Goal: Task Accomplishment & Management: Use online tool/utility

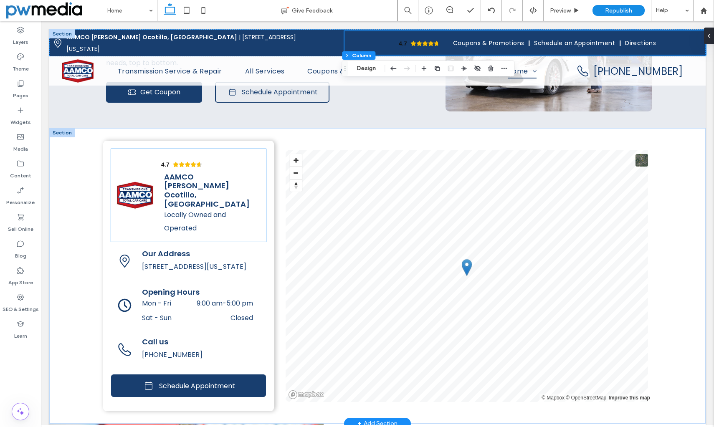
scroll to position [1461, 0]
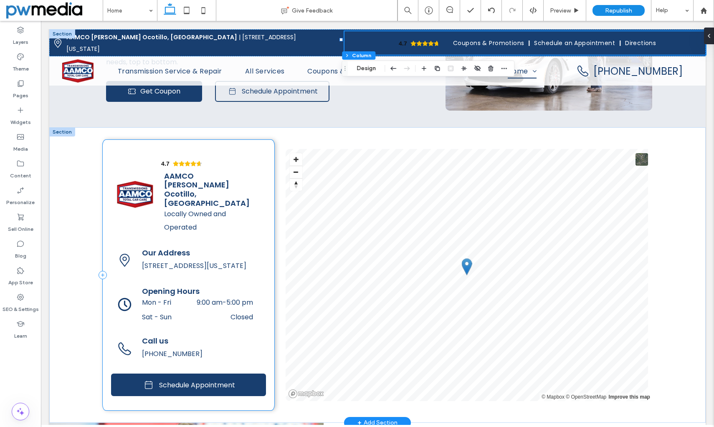
click at [117, 140] on div "4.7 Panel only seen by widget owner Edit widget Views 0%" at bounding box center [189, 275] width 172 height 271
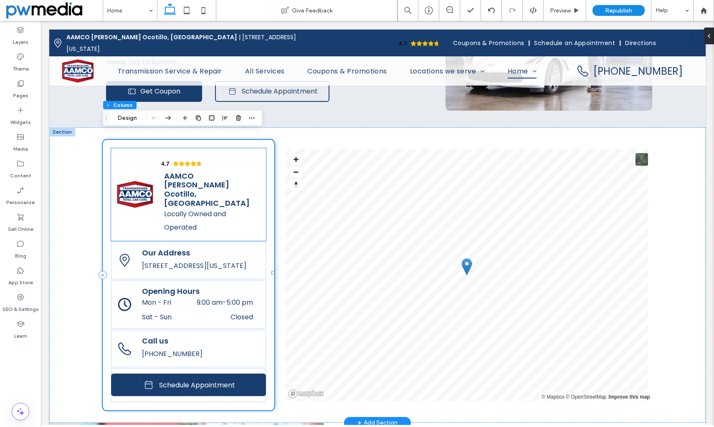
click at [127, 149] on div "4.7 Panel only seen by widget owner Edit widget Views 0%" at bounding box center [188, 194] width 155 height 93
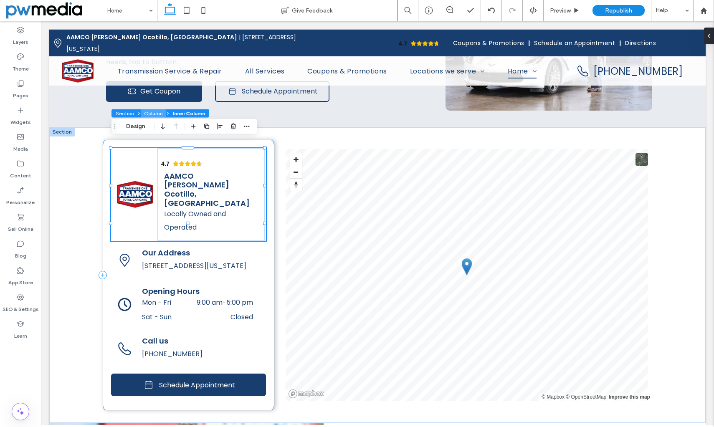
click at [154, 115] on button "Column" at bounding box center [153, 113] width 25 height 8
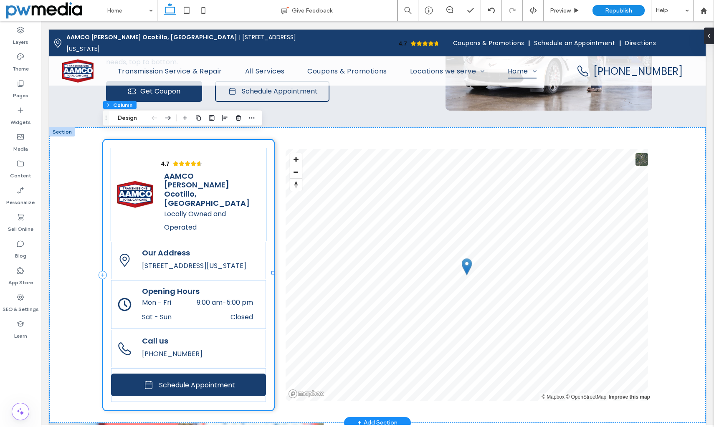
click at [137, 148] on div "4.7 Panel only seen by widget owner Edit widget Views 0%" at bounding box center [188, 194] width 155 height 93
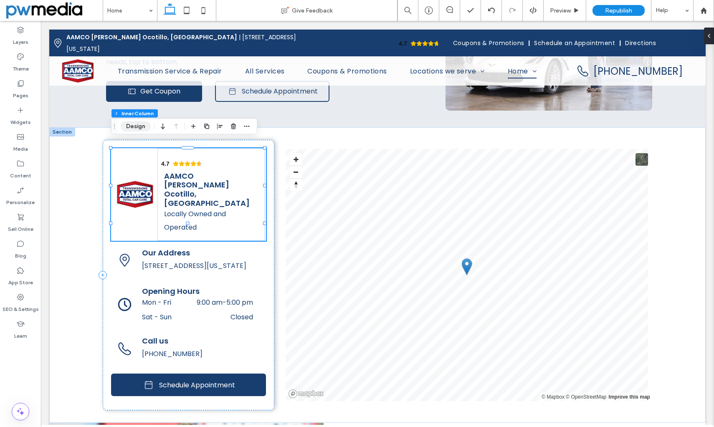
click at [129, 128] on button "Design" at bounding box center [136, 126] width 30 height 10
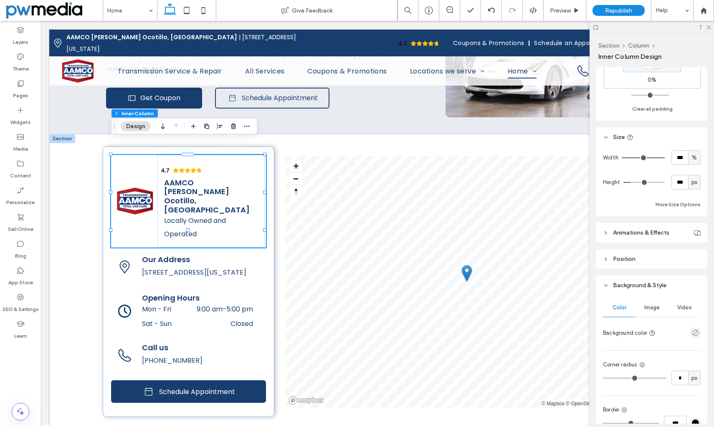
scroll to position [376, 0]
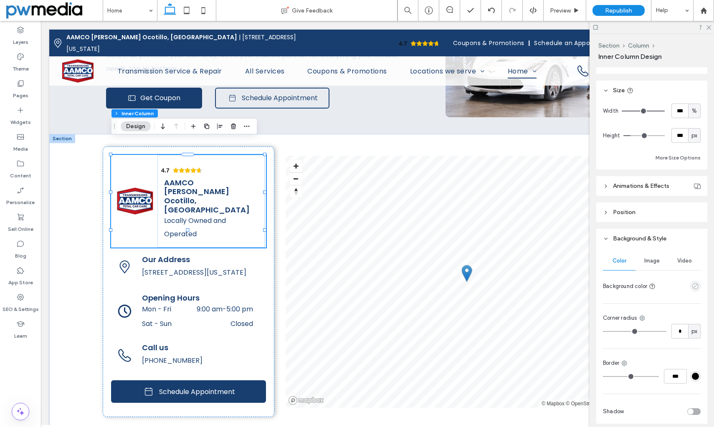
click at [621, 283] on use "empty color" at bounding box center [695, 286] width 6 height 6
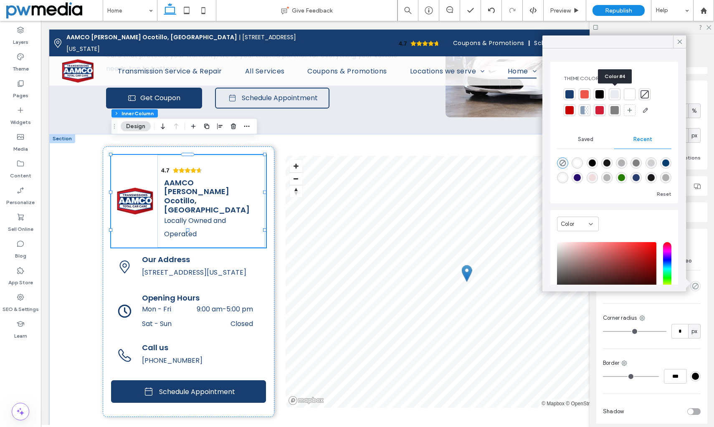
click at [614, 96] on div at bounding box center [614, 94] width 8 height 8
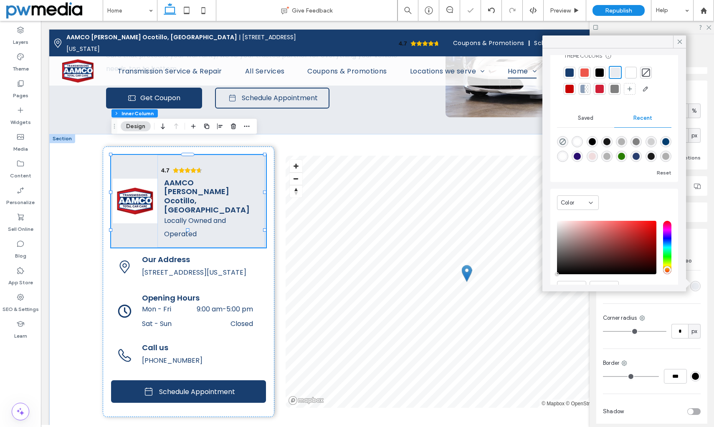
scroll to position [65, 0]
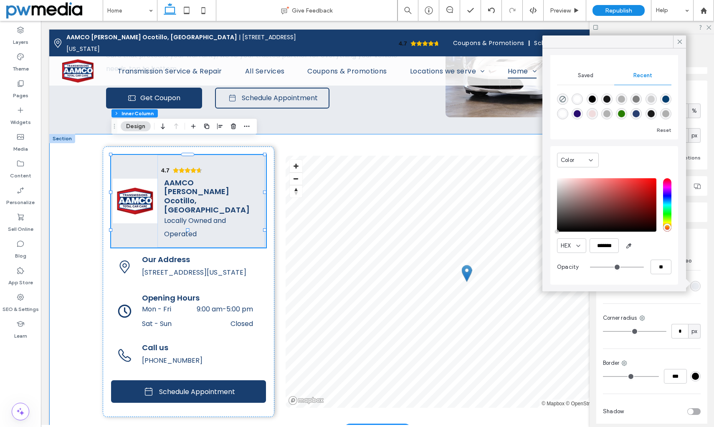
click at [502, 134] on div "4.7 Panel only seen by widget owner Edit widget Views 0% Share 🔥" at bounding box center [377, 282] width 656 height 296
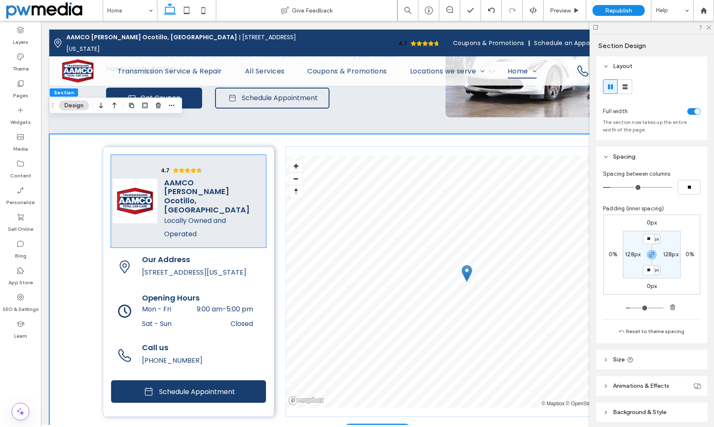
click at [254, 157] on div "4.7 Panel only seen by widget owner Edit widget Views 0%" at bounding box center [210, 201] width 107 height 93
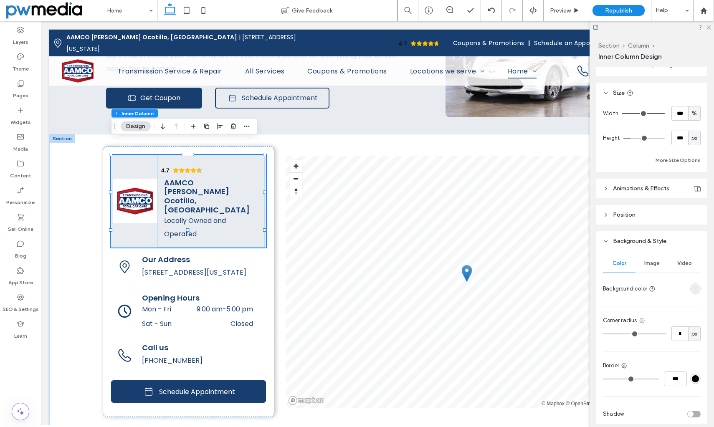
scroll to position [411, 0]
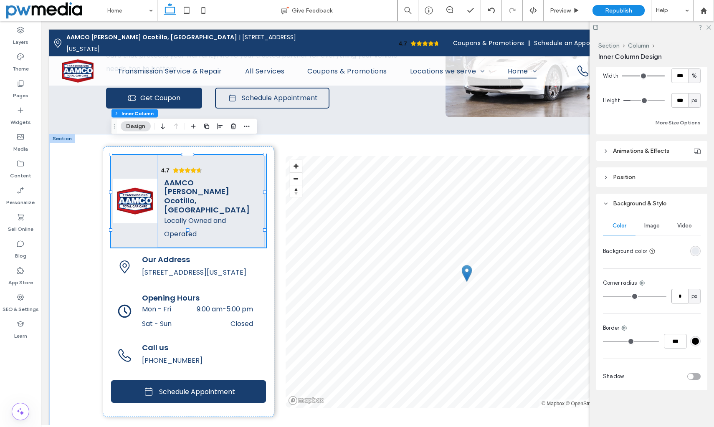
click at [621, 296] on input "*" at bounding box center [679, 296] width 17 height 15
type input "*"
click at [621, 309] on div "Color Image Video Background color Corner radius * px Border *** Shadow" at bounding box center [651, 301] width 111 height 177
click at [107, 230] on div "4.7 Panel only seen by widget owner Edit widget Views 0%" at bounding box center [189, 282] width 172 height 271
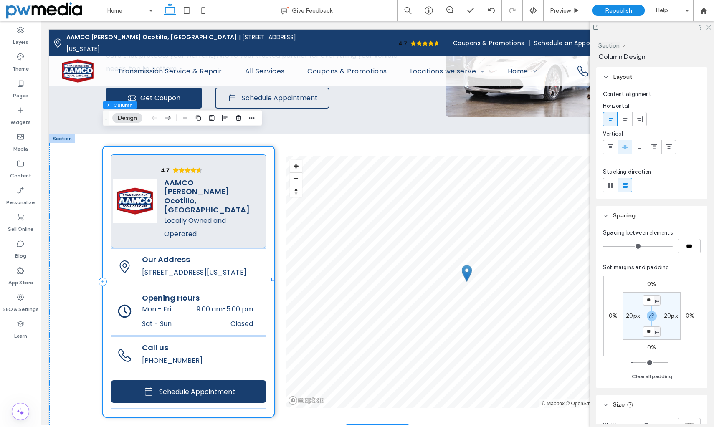
click at [134, 155] on div "4.7 Panel only seen by widget owner Edit widget Views 0%" at bounding box center [188, 201] width 155 height 93
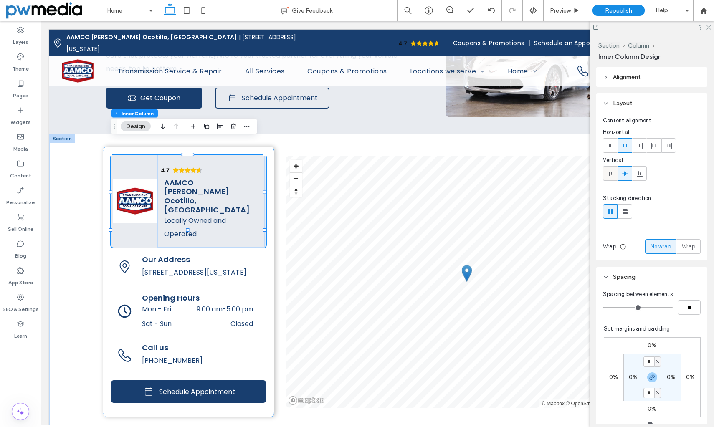
click at [608, 171] on use at bounding box center [610, 173] width 6 height 5
click at [249, 155] on div "4.7 Panel only seen by widget owner Edit widget Views 0%" at bounding box center [210, 201] width 107 height 93
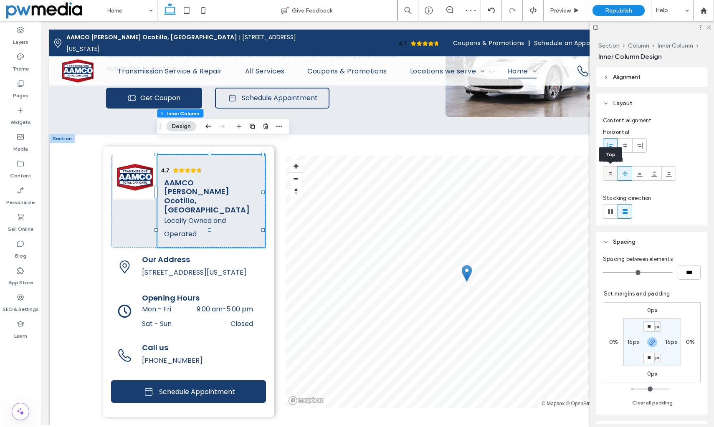
click at [610, 174] on use at bounding box center [610, 173] width 6 height 4
click at [621, 175] on icon at bounding box center [625, 173] width 7 height 7
click at [133, 210] on div "4.7 Panel only seen by widget owner Edit widget Views 0%" at bounding box center [188, 201] width 155 height 93
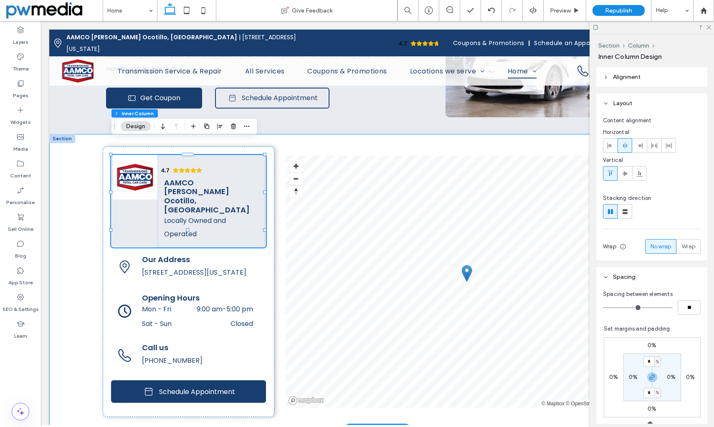
click at [89, 227] on div "4.7 Panel only seen by widget owner Edit widget Views 0% Share 🔥" at bounding box center [377, 282] width 656 height 296
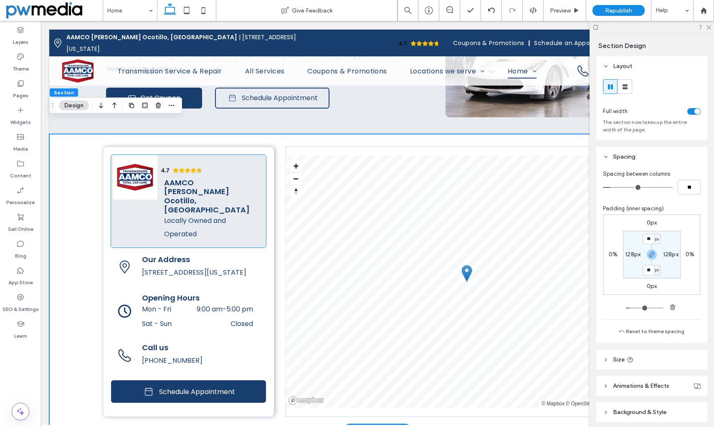
click at [137, 165] on img at bounding box center [135, 177] width 45 height 45
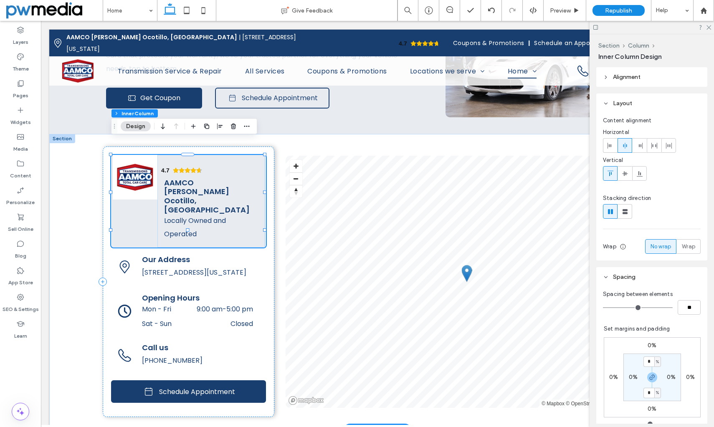
click at [137, 165] on img at bounding box center [135, 177] width 45 height 45
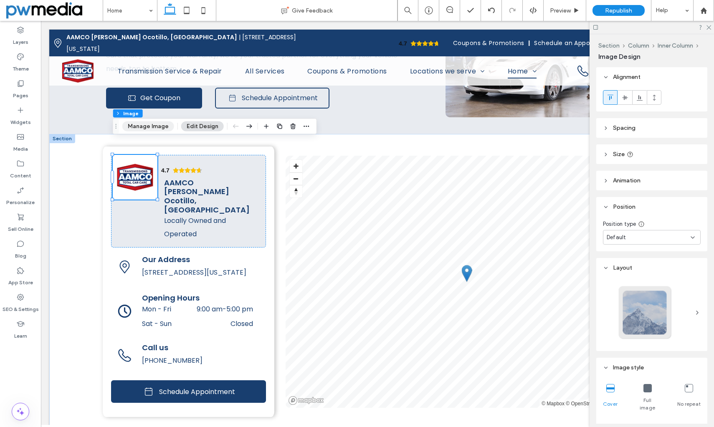
click at [157, 126] on button "Manage Image" at bounding box center [148, 126] width 52 height 10
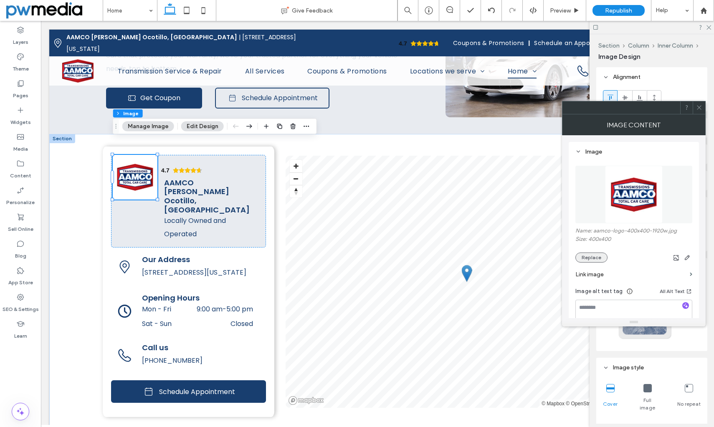
click at [594, 257] on button "Replace" at bounding box center [591, 258] width 32 height 10
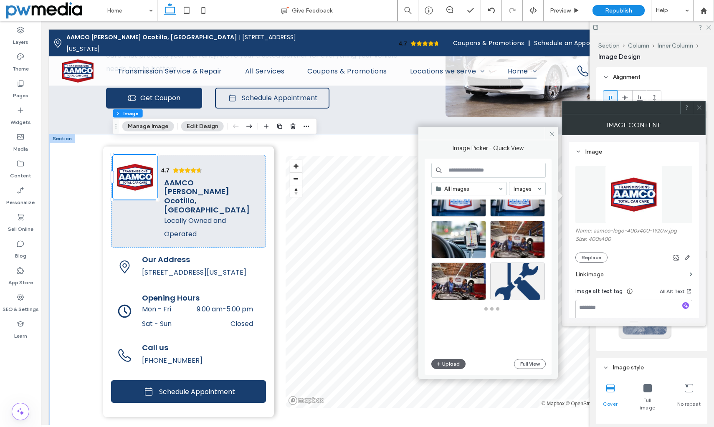
scroll to position [108, 0]
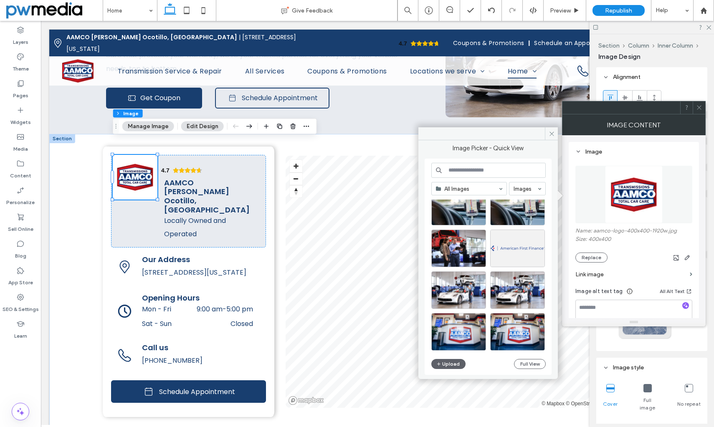
click at [483, 169] on input at bounding box center [488, 170] width 114 height 15
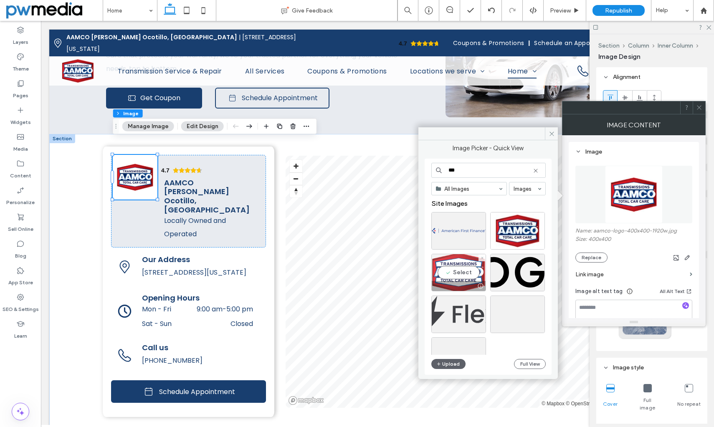
type input "***"
click at [468, 268] on div "Select" at bounding box center [458, 273] width 55 height 38
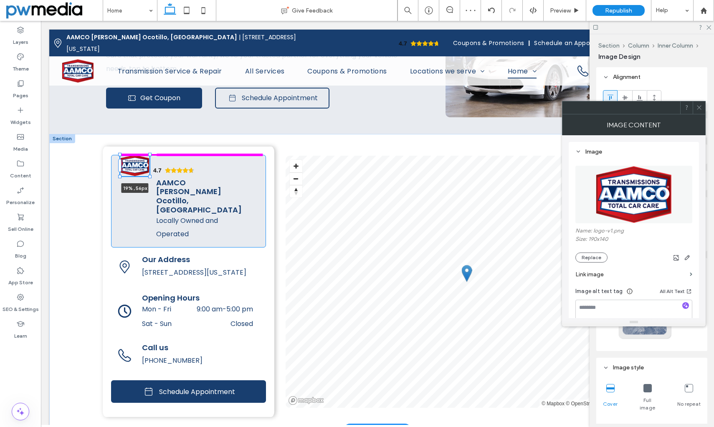
drag, startPoint x: 157, startPoint y: 172, endPoint x: 150, endPoint y: 164, distance: 10.1
click at [150, 164] on div "19% , 56px 4.7 Panel only seen by widget owner Edit widget Views 0% Share" at bounding box center [377, 282] width 656 height 296
type input "**"
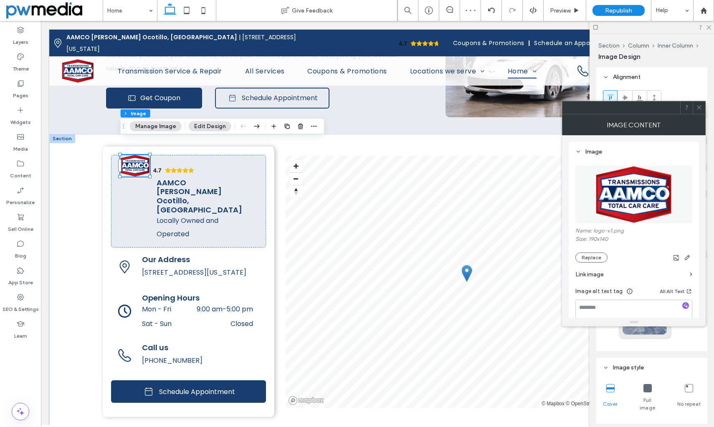
click at [621, 107] on icon at bounding box center [699, 107] width 6 height 6
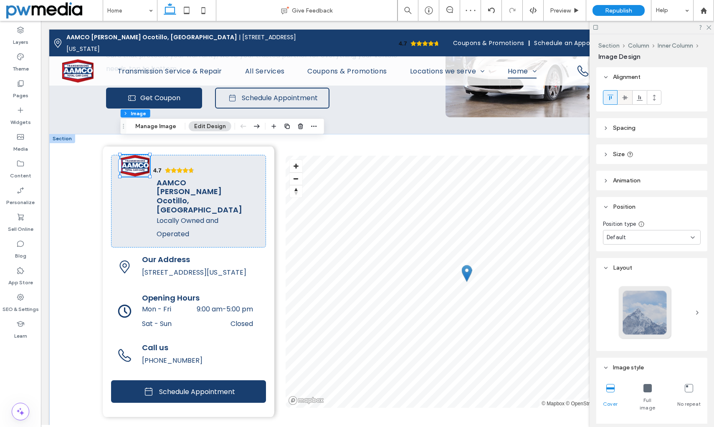
click at [621, 99] on use at bounding box center [625, 97] width 6 height 5
click at [88, 191] on div "19% , 56px 4.7 Panel only seen by widget owner Edit widget Views 0% Share" at bounding box center [377, 282] width 656 height 296
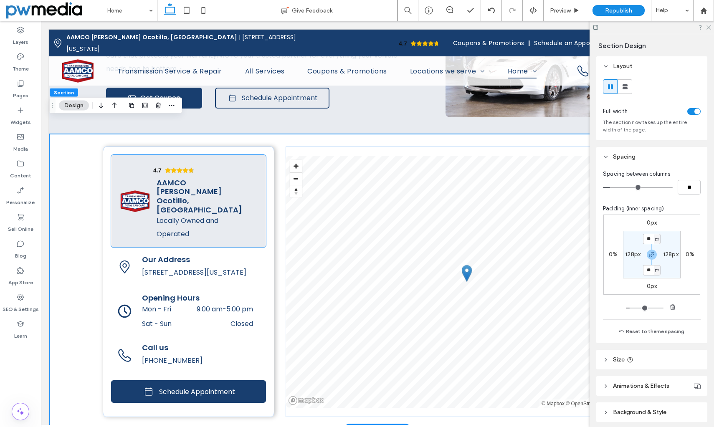
click at [134, 211] on div "4.7 Panel only seen by widget owner Edit widget Views 0%" at bounding box center [188, 201] width 155 height 93
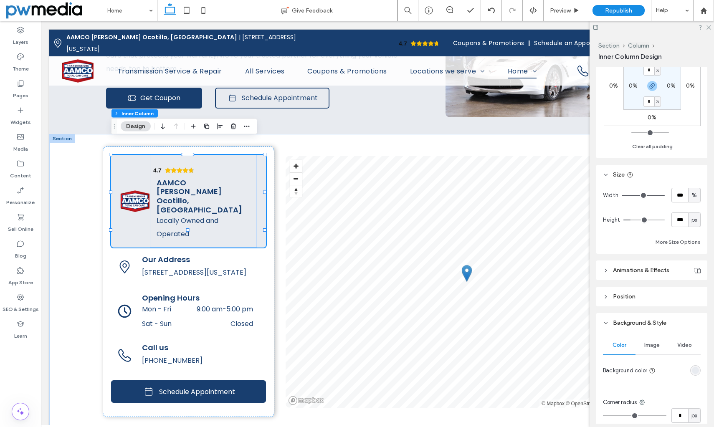
scroll to position [292, 0]
click at [621, 371] on div "rgba(232, 235, 240, 1)" at bounding box center [695, 369] width 7 height 7
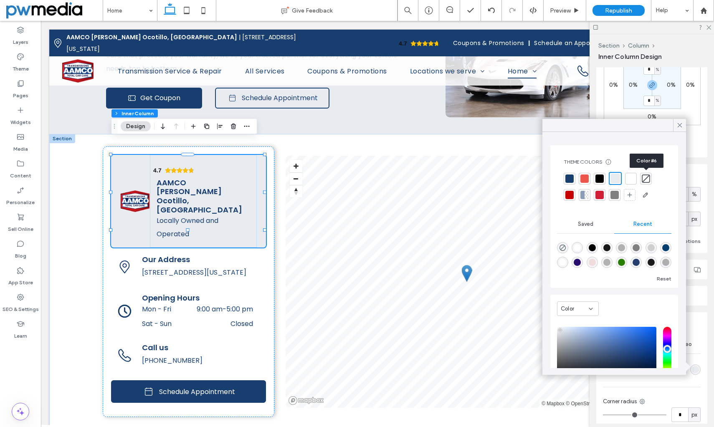
click at [621, 179] on div at bounding box center [646, 179] width 8 height 8
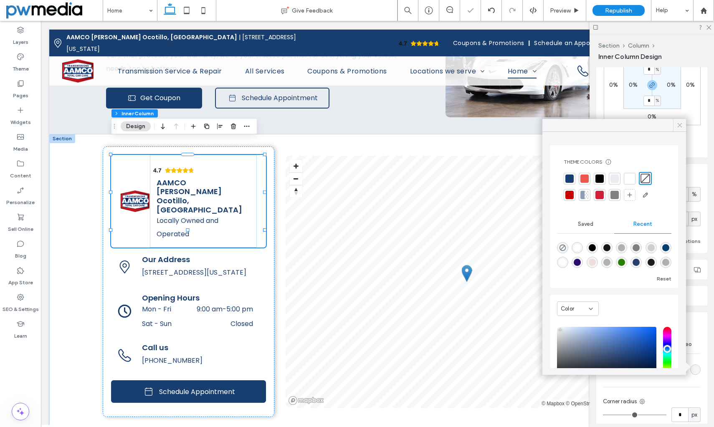
click at [621, 123] on icon at bounding box center [680, 125] width 8 height 8
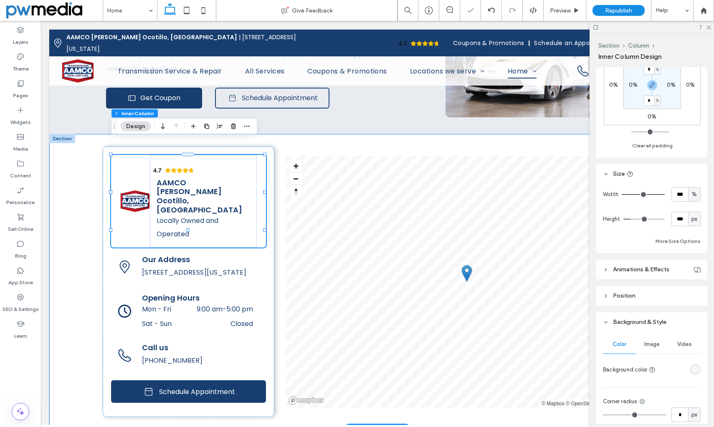
click at [91, 209] on div "4.7 Panel only seen by widget owner Edit widget Views 0% Share 🔥" at bounding box center [377, 282] width 656 height 296
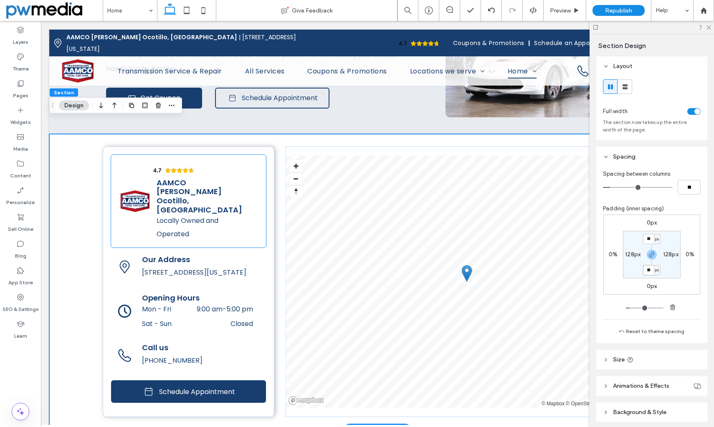
click at [125, 155] on div "4.7 Panel only seen by widget owner Edit widget Views 0%" at bounding box center [188, 201] width 155 height 93
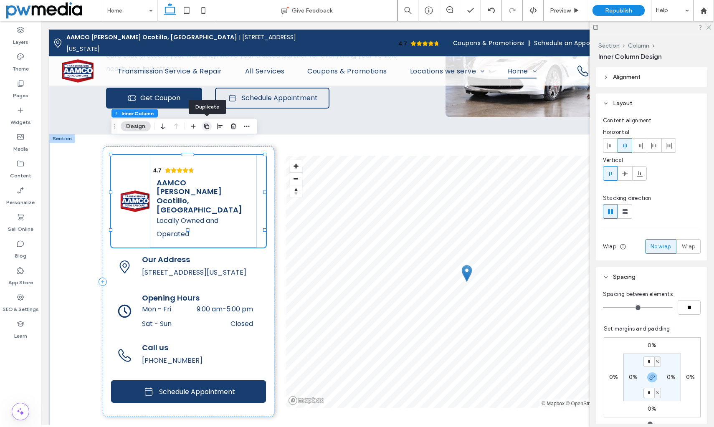
click at [203, 126] on icon "button" at bounding box center [206, 126] width 7 height 7
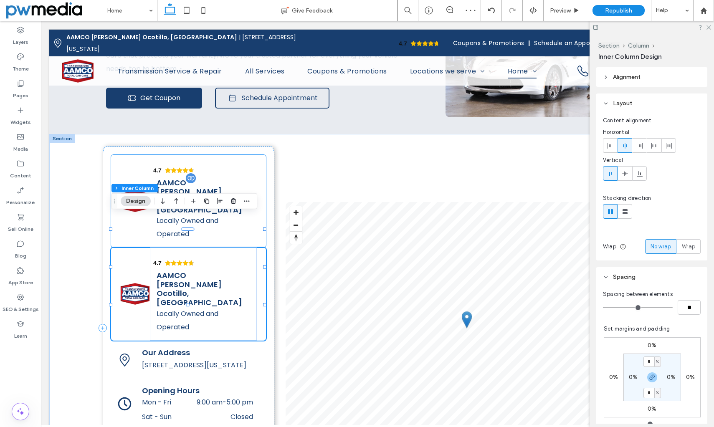
click at [219, 177] on span "AAMCO [PERSON_NAME] Ocotillo, [GEOGRAPHIC_DATA]" at bounding box center [200, 196] width 86 height 38
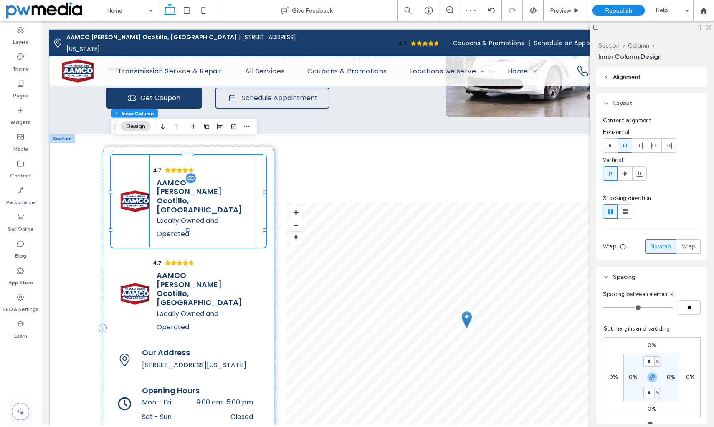
click at [227, 178] on h6 "AAMCO [PERSON_NAME] Ocotillo, [GEOGRAPHIC_DATA]" at bounding box center [204, 196] width 94 height 36
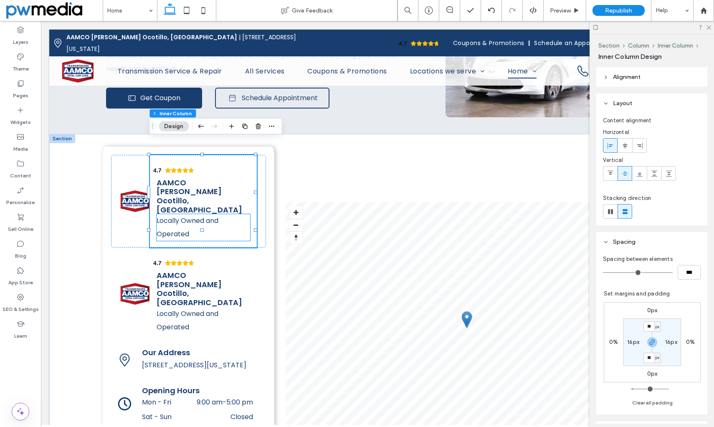
click at [200, 216] on span "Locally Owned and Operated" at bounding box center [188, 227] width 62 height 23
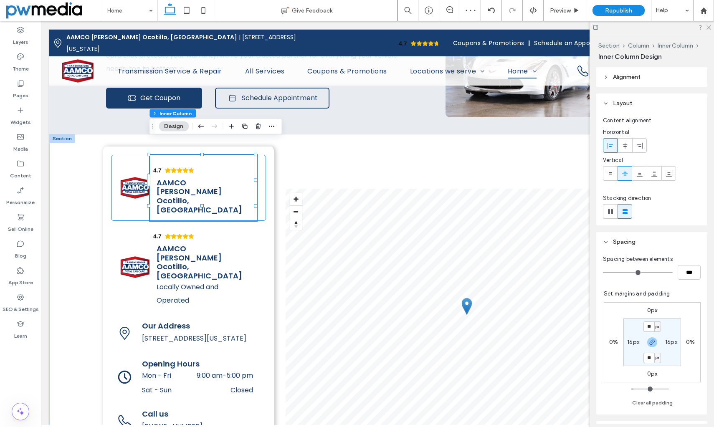
click at [134, 155] on div "4.7 Panel only seen by widget owner Edit widget Views 0%" at bounding box center [188, 188] width 155 height 66
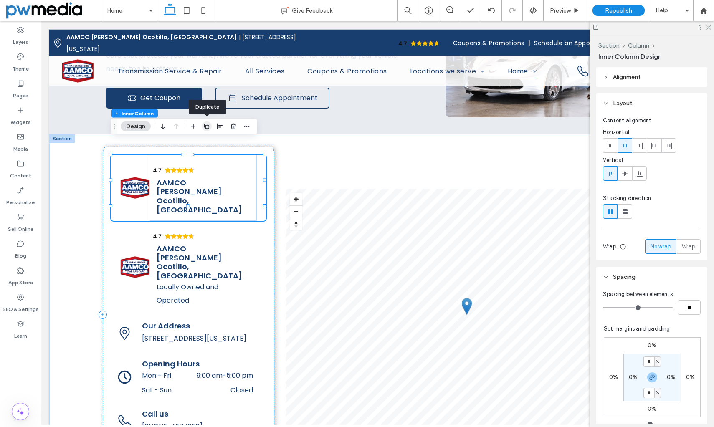
click at [208, 125] on use "button" at bounding box center [206, 126] width 5 height 5
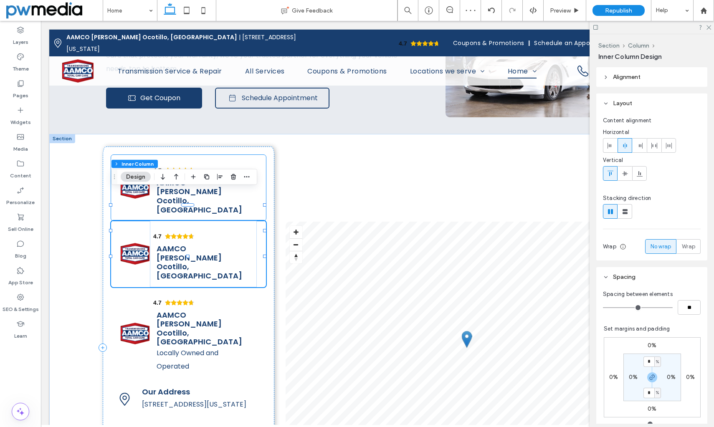
click at [233, 155] on div "4.7 Panel only seen by widget owner Edit widget Views 0%" at bounding box center [203, 188] width 107 height 66
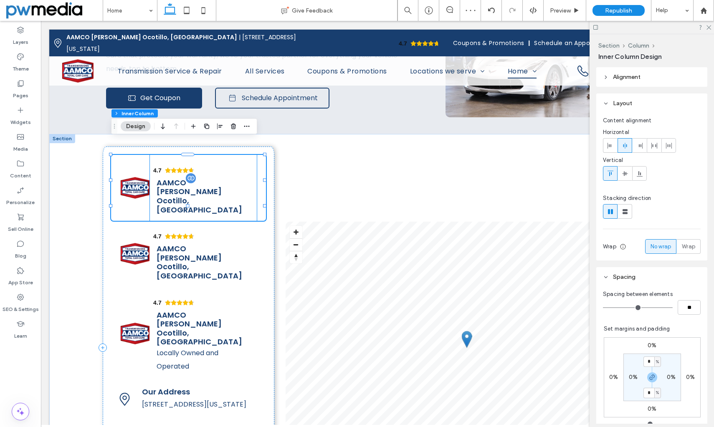
click at [208, 177] on span "AAMCO [PERSON_NAME] Ocotillo, [GEOGRAPHIC_DATA]" at bounding box center [200, 196] width 86 height 38
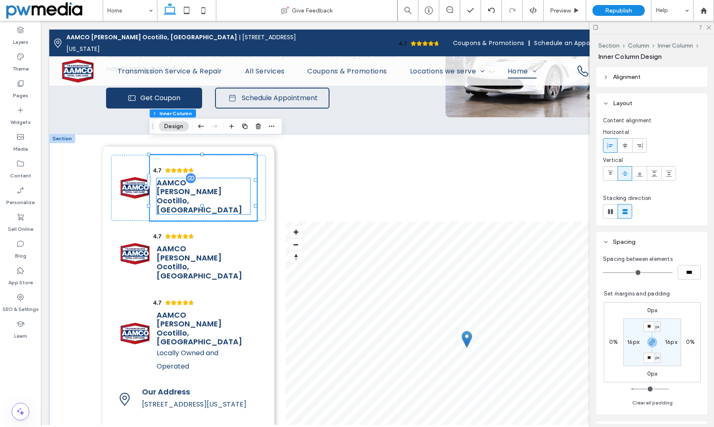
click at [214, 177] on span "AAMCO [PERSON_NAME] Ocotillo, [GEOGRAPHIC_DATA]" at bounding box center [200, 196] width 86 height 38
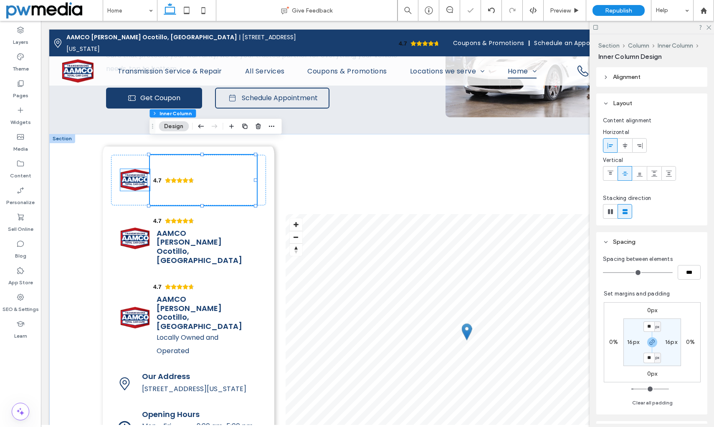
click at [137, 169] on img at bounding box center [135, 180] width 30 height 22
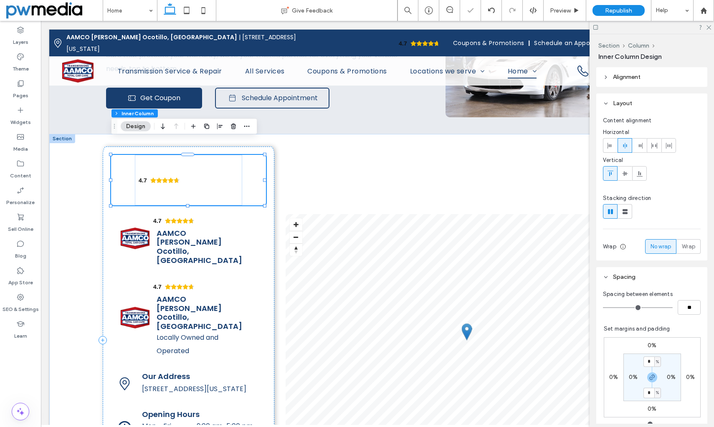
click at [124, 155] on div "4.7 Panel only seen by widget owner Edit widget Views 0% Share 🔥" at bounding box center [188, 180] width 155 height 51
click at [227, 173] on div "4.7 Panel only seen by widget owner Edit widget Views 0%" at bounding box center [188, 180] width 107 height 51
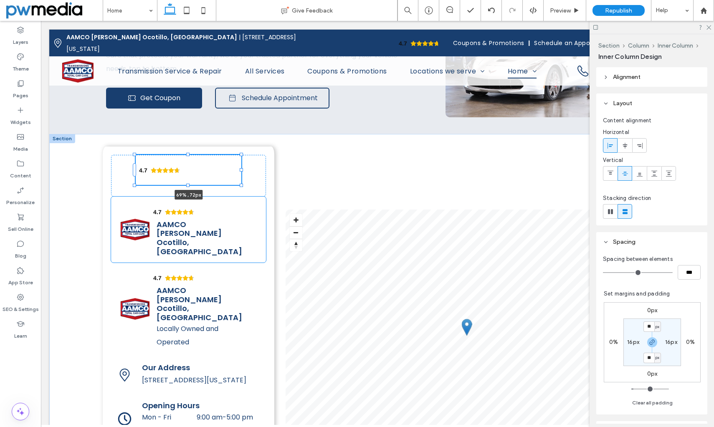
drag, startPoint x: 189, startPoint y: 191, endPoint x: 189, endPoint y: 149, distance: 42.2
click at [189, 149] on div "4.7 Panel only seen by widget owner Edit widget Views 0%" at bounding box center [377, 336] width 656 height 404
type input "**"
click at [129, 177] on div "4.7 Panel only seen by widget owner Edit widget Views 0%" at bounding box center [188, 176] width 155 height 42
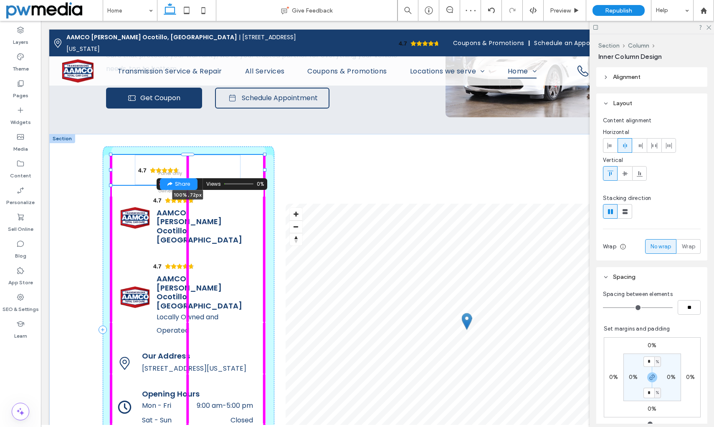
drag, startPoint x: 186, startPoint y: 184, endPoint x: 182, endPoint y: 155, distance: 29.1
click at [183, 156] on div "4.7 Panel only seen by widget owner Edit widget Views 0%" at bounding box center [377, 330] width 656 height 392
type input "**"
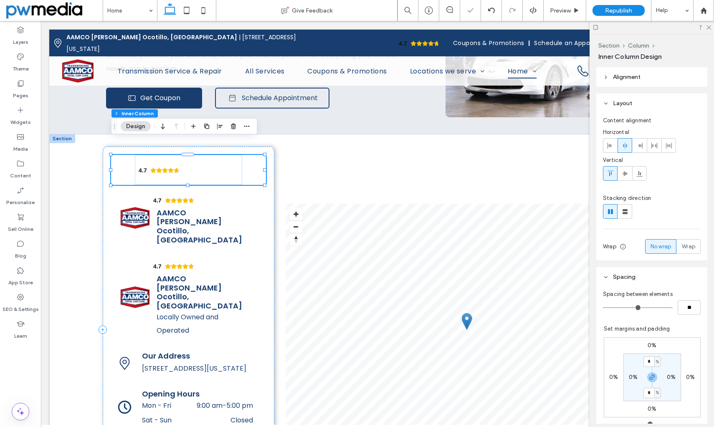
click at [123, 155] on div "4.7 Panel only seen by widget owner Edit widget Views 0%" at bounding box center [188, 170] width 155 height 30
click at [226, 158] on div "4.7 Panel only seen by widget owner Edit widget Views 0%" at bounding box center [188, 170] width 107 height 30
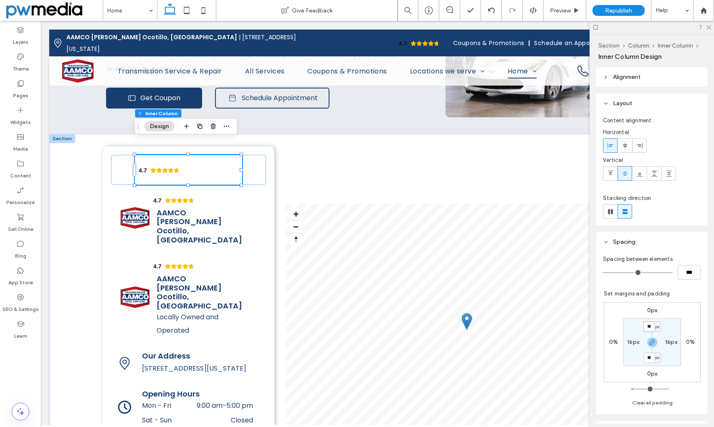
click at [621, 325] on input "**" at bounding box center [648, 326] width 11 height 10
type input "*"
click at [621, 341] on label "16px" at bounding box center [633, 342] width 12 height 7
type input "**"
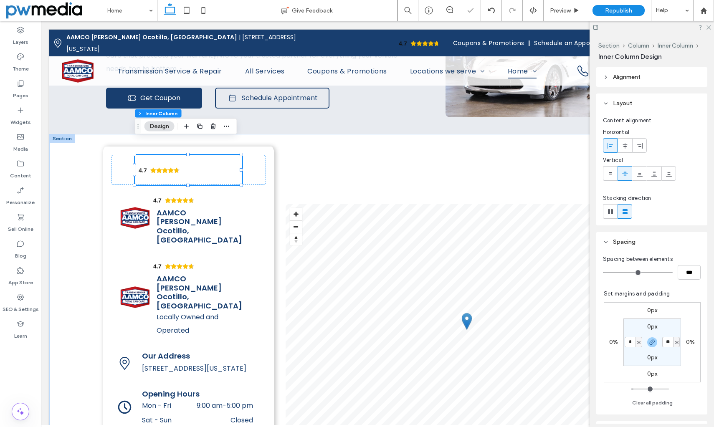
type input "*"
click at [621, 354] on section "0px * px 0px * px" at bounding box center [652, 343] width 58 height 48
click at [621, 340] on input "*" at bounding box center [630, 342] width 11 height 10
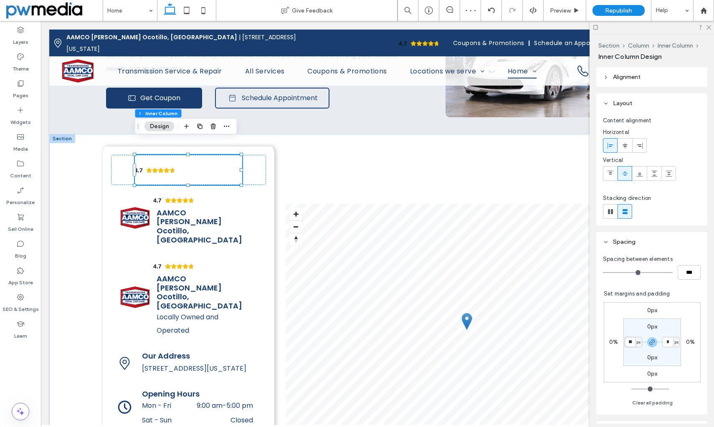
type input "**"
click at [621, 351] on section "0px ** px 0px ** px" at bounding box center [652, 343] width 58 height 48
